Goal: Task Accomplishment & Management: Complete application form

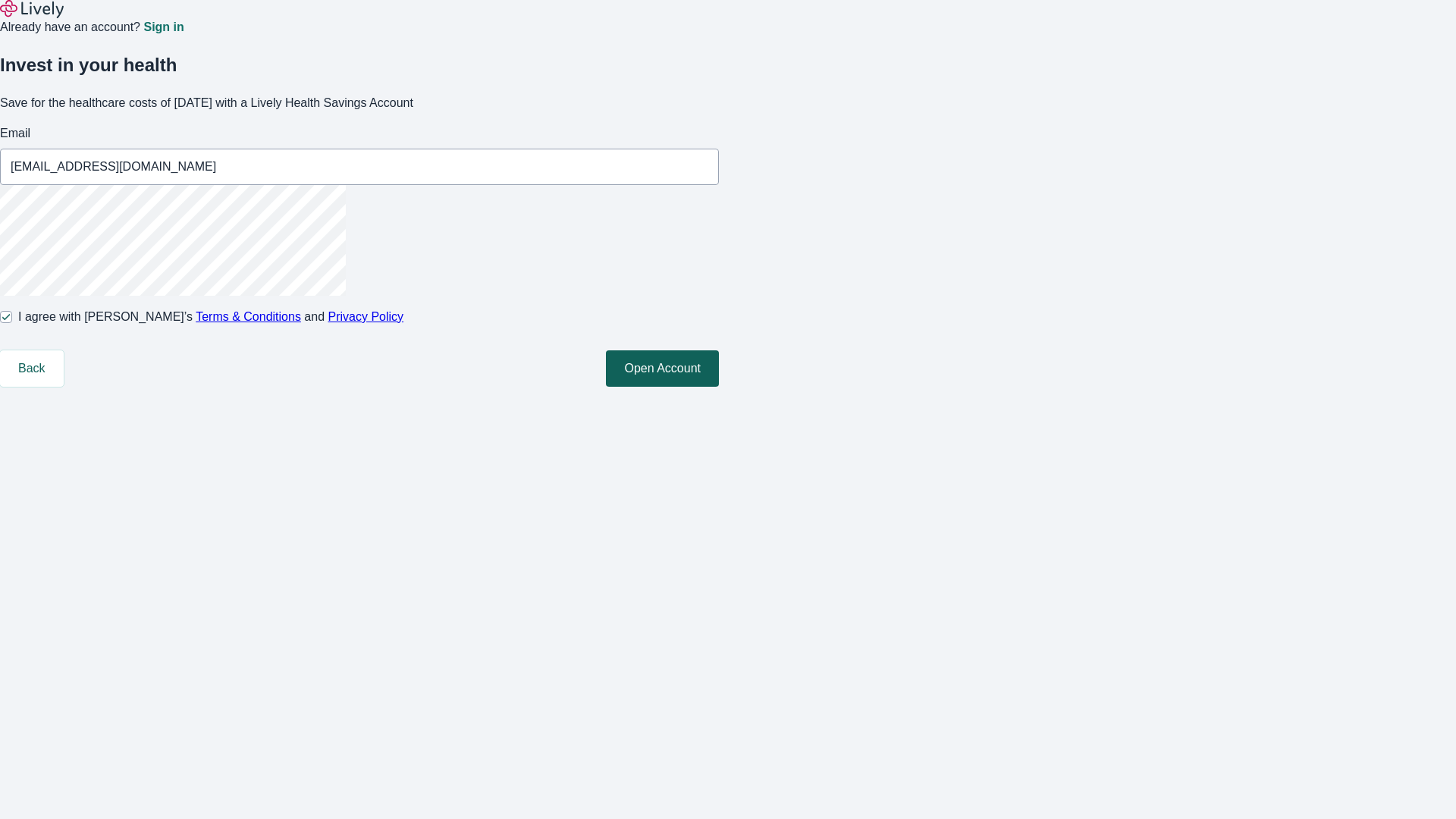
click at [719, 387] on button "Open Account" at bounding box center [662, 369] width 113 height 37
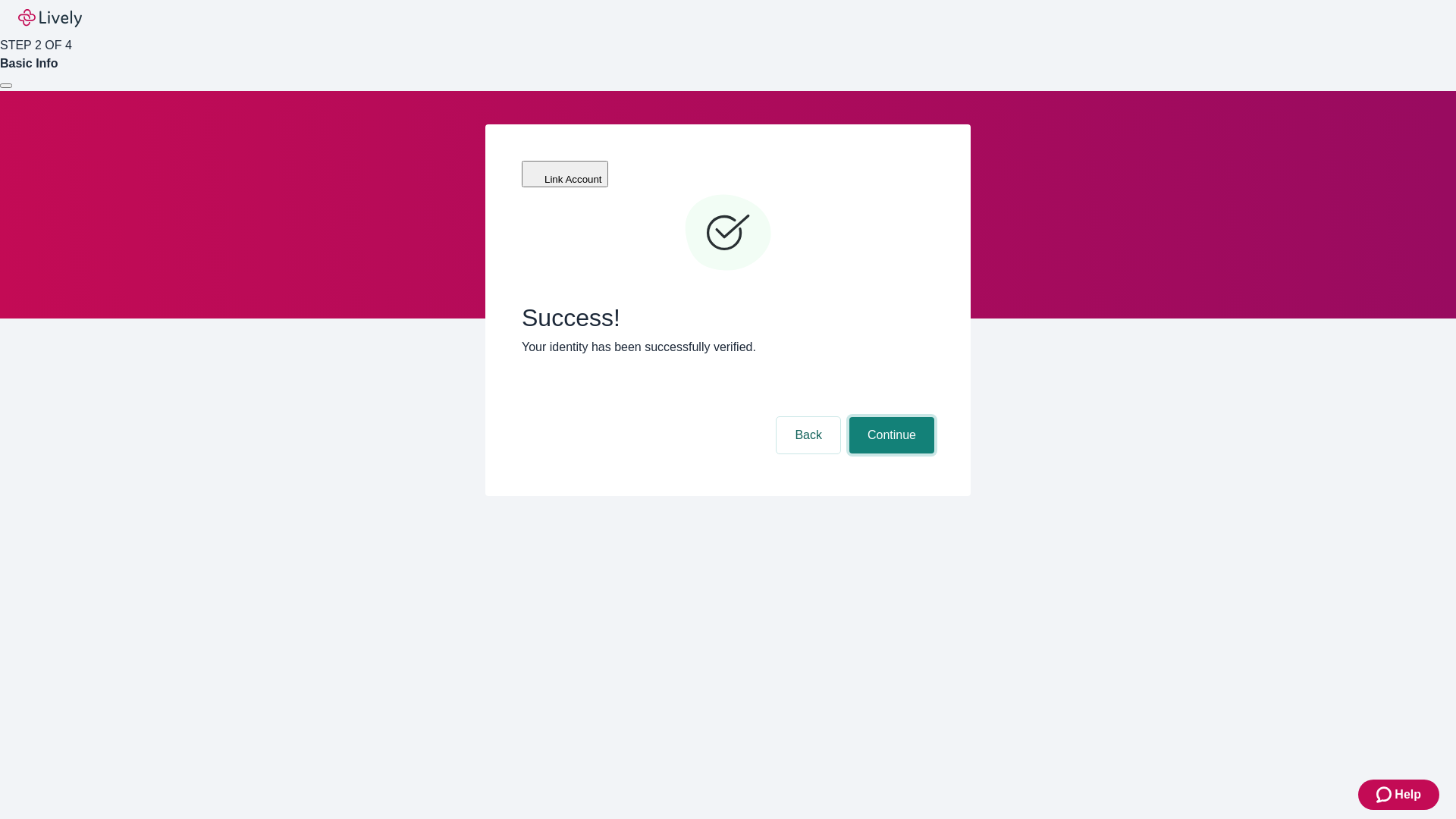
click at [889, 417] on button "Continue" at bounding box center [891, 435] width 85 height 37
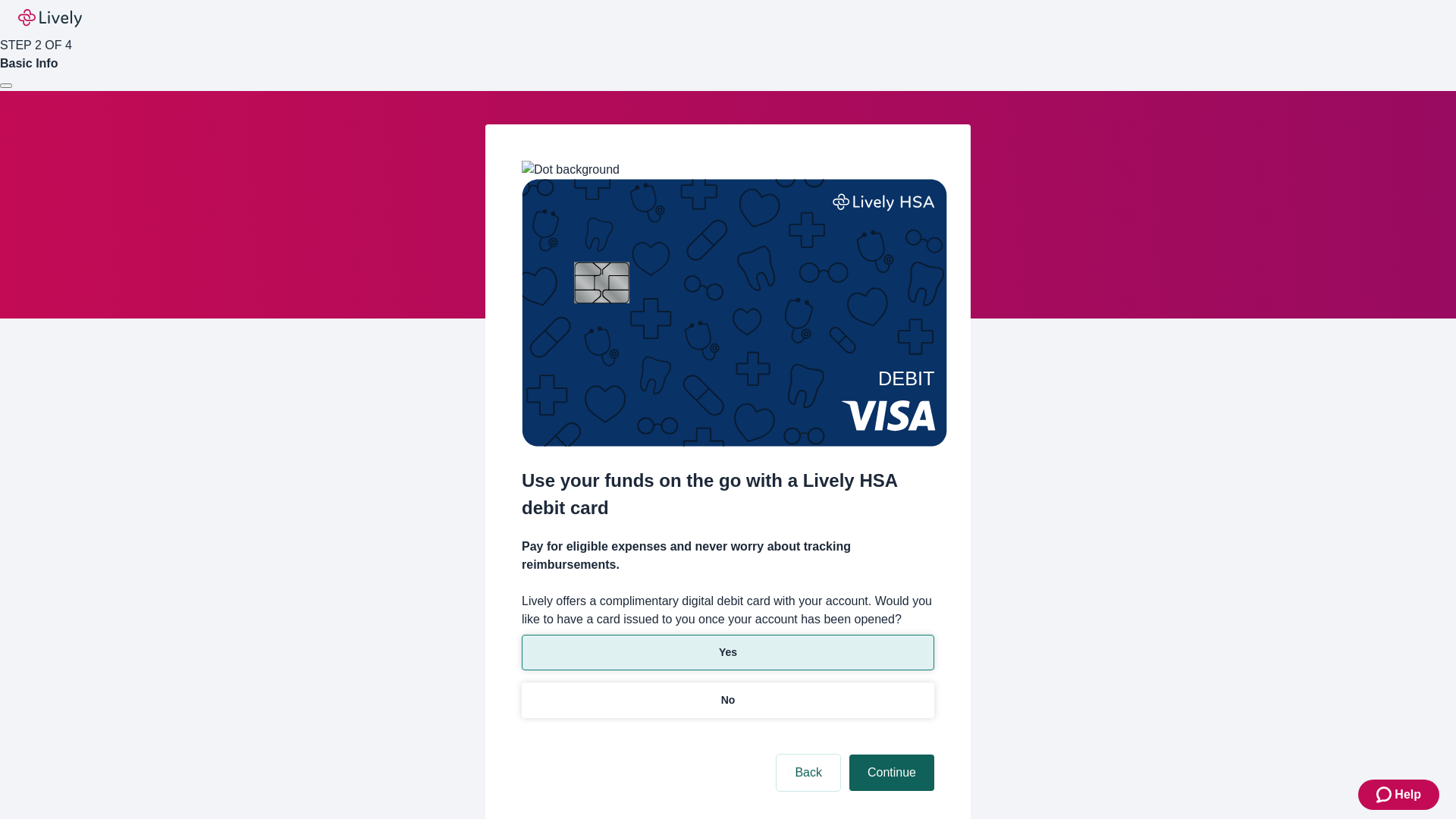
click at [728, 692] on p "No" at bounding box center [728, 700] width 14 height 16
click at [889, 755] on button "Continue" at bounding box center [891, 773] width 85 height 37
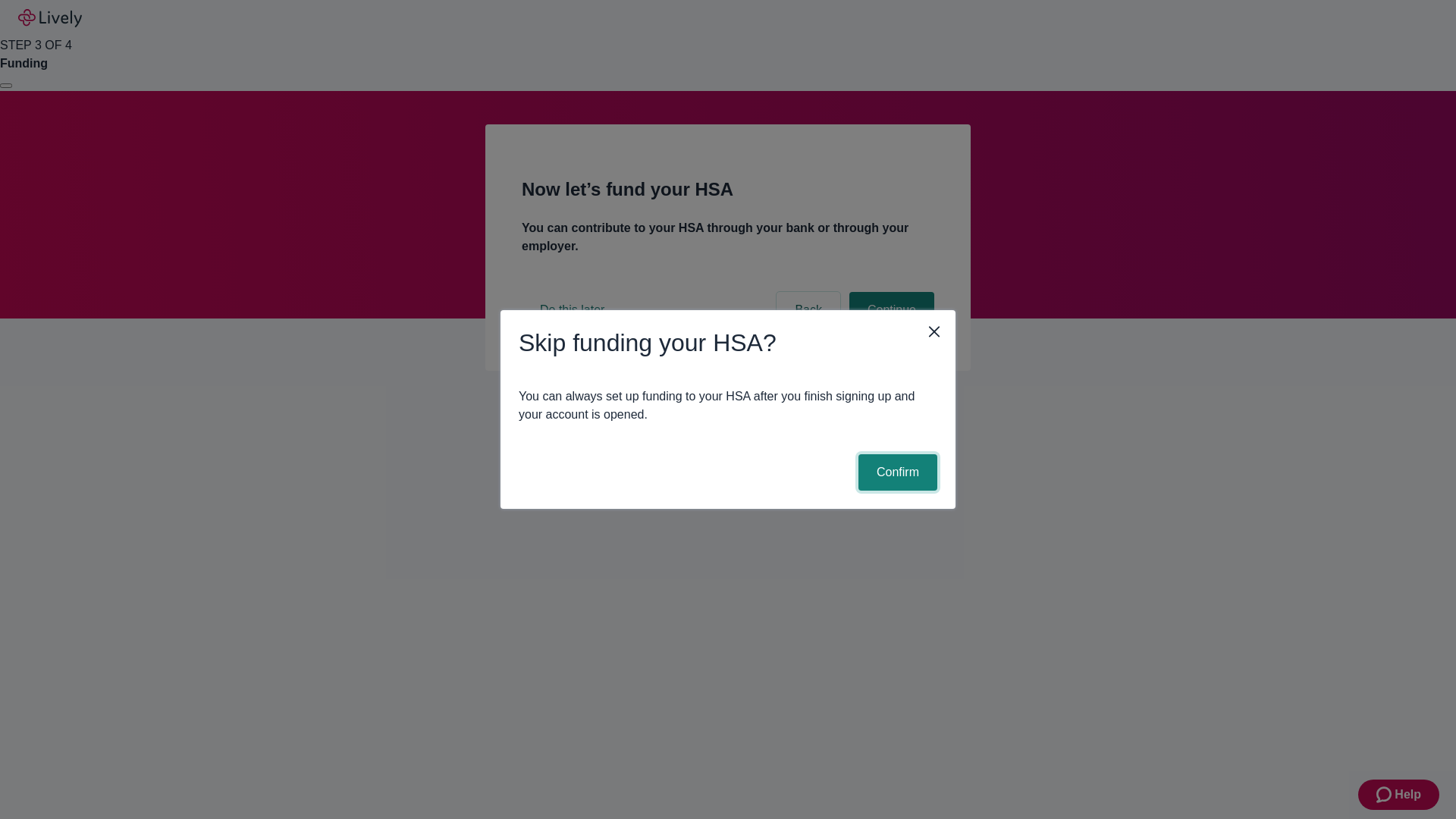
click at [896, 473] on button "Confirm" at bounding box center [898, 473] width 79 height 37
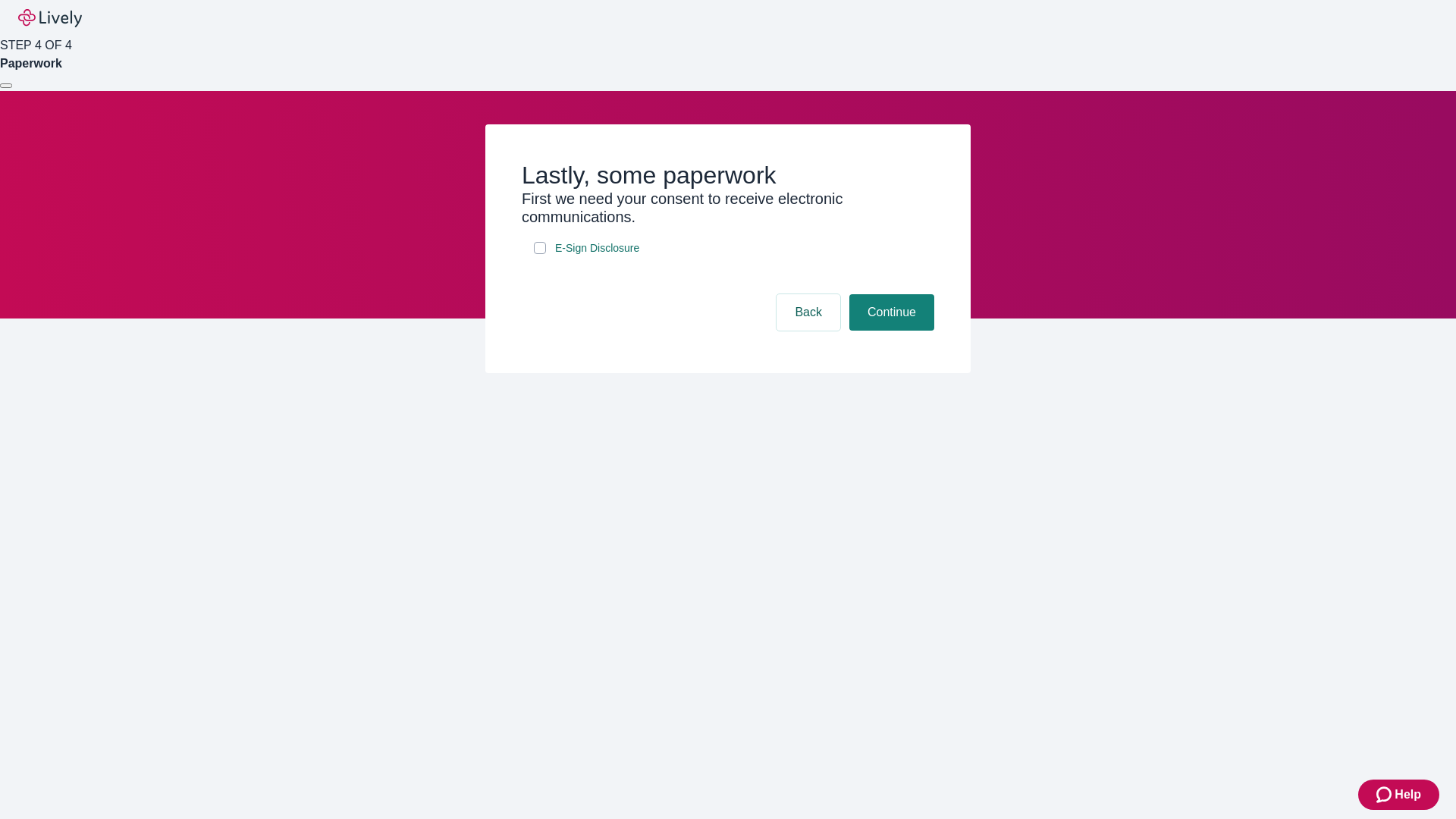
click at [540, 254] on input "E-Sign Disclosure" at bounding box center [540, 247] width 13 height 13
checkbox input "true"
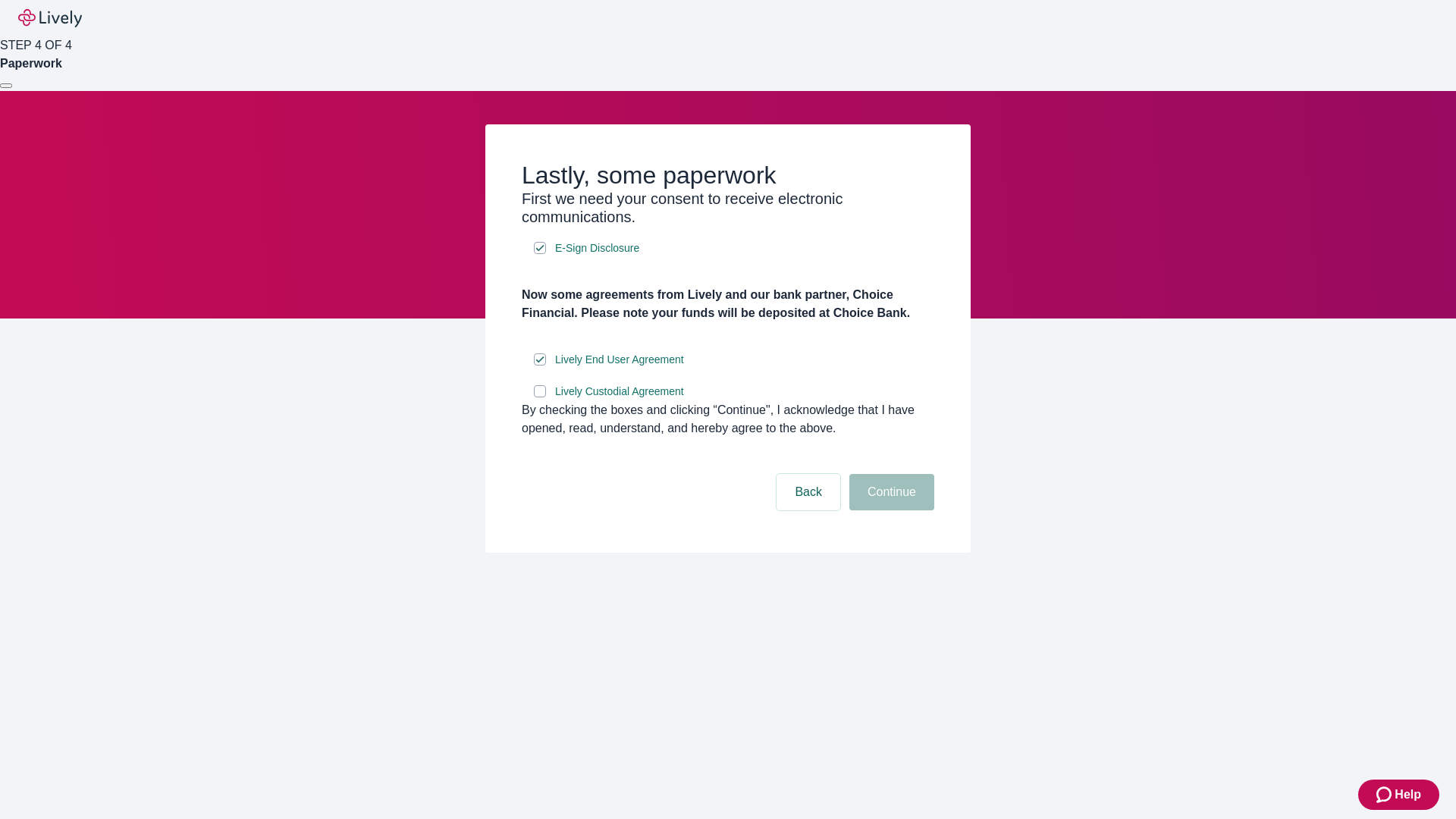
click at [540, 397] on input "Lively Custodial Agreement" at bounding box center [540, 391] width 13 height 13
checkbox input "true"
click at [889, 510] on button "Continue" at bounding box center [891, 492] width 85 height 37
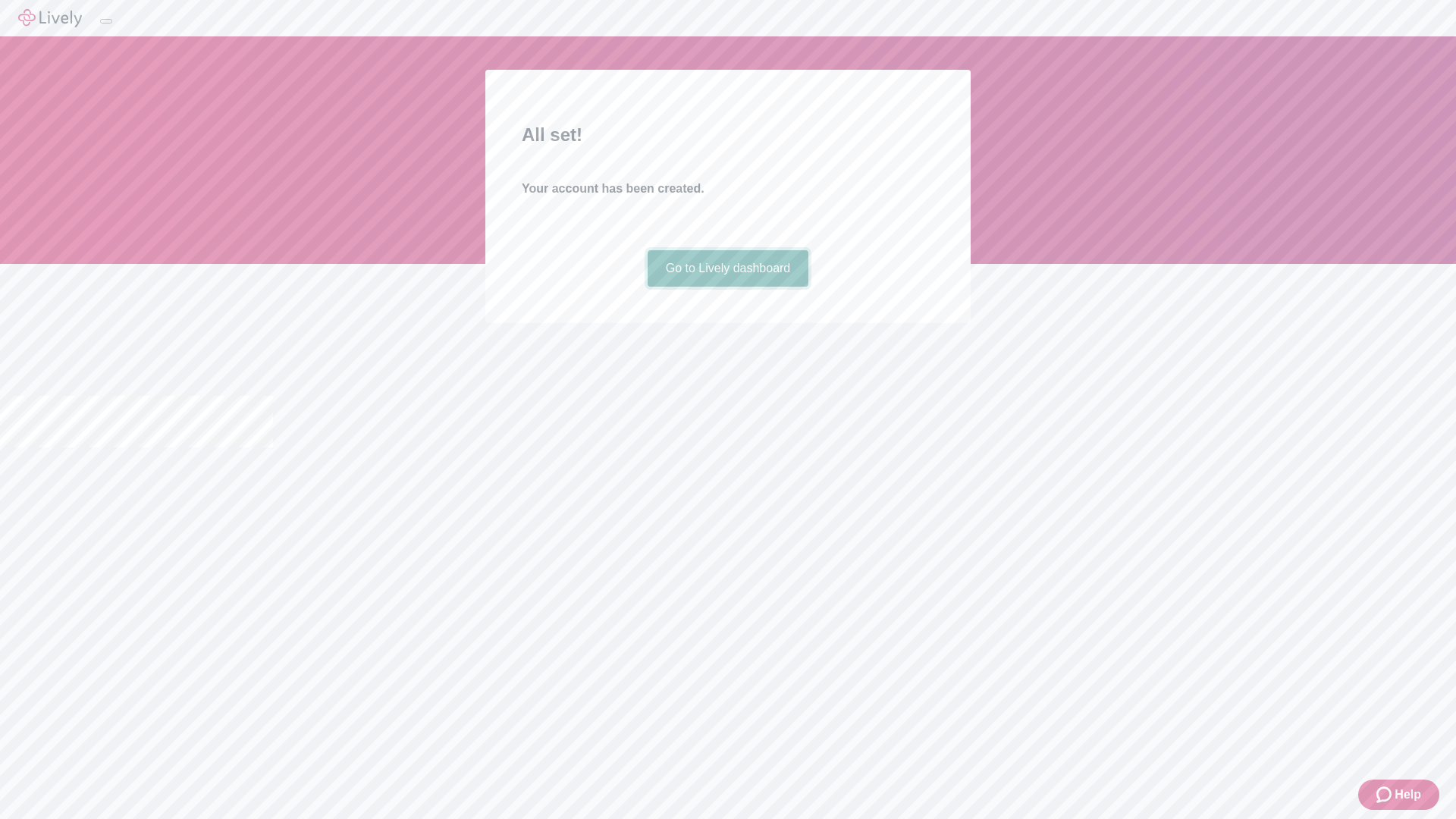
click at [728, 287] on link "Go to Lively dashboard" at bounding box center [728, 269] width 162 height 37
